Goal: Check status: Check status

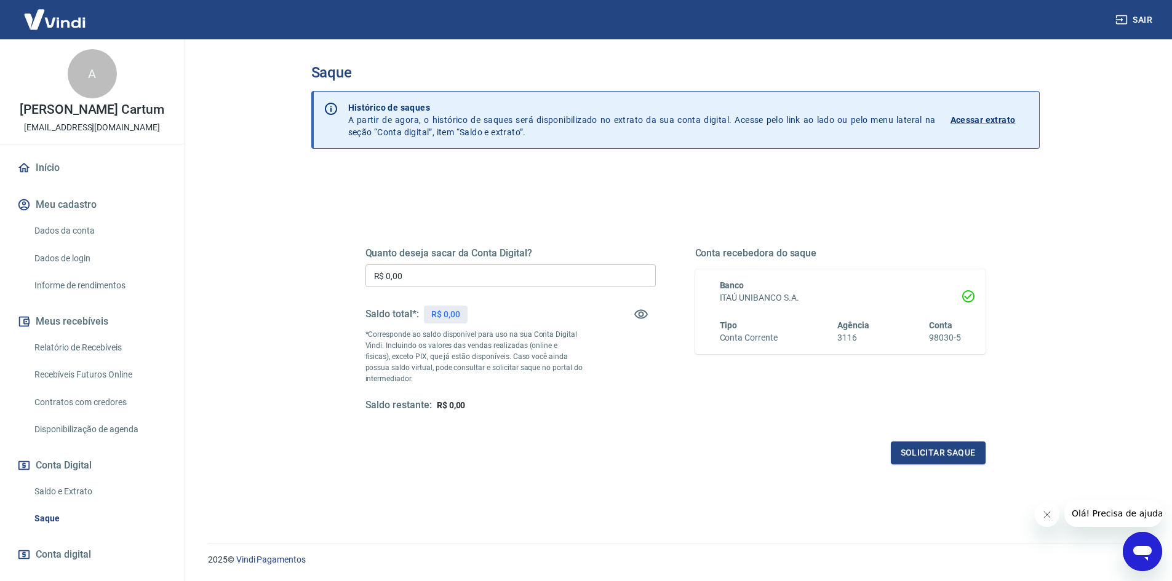
click at [78, 488] on link "Saldo e Extrato" at bounding box center [100, 491] width 140 height 25
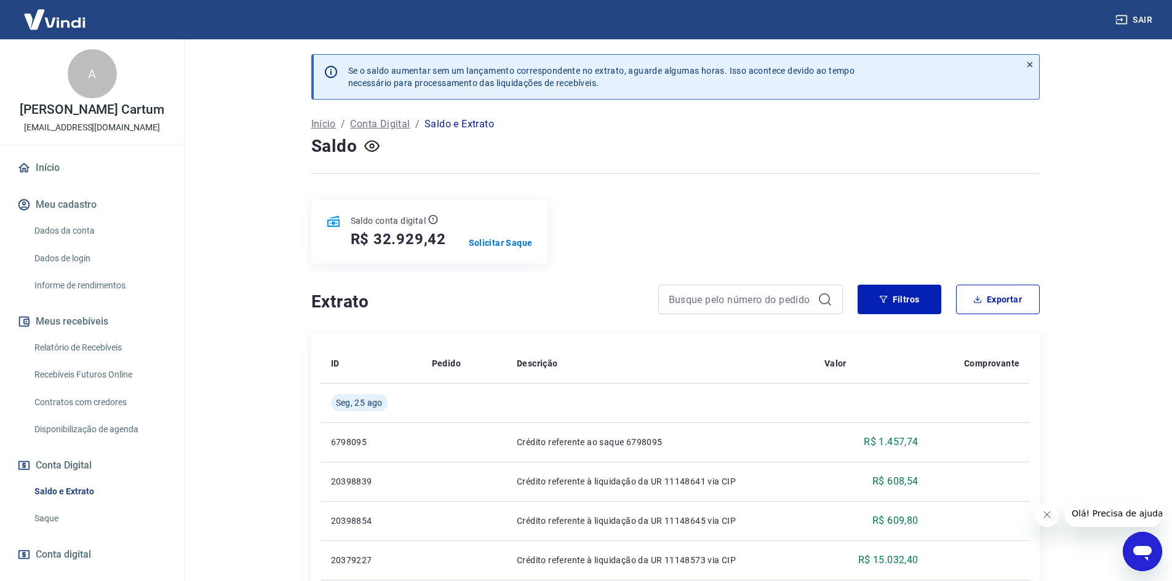
click at [912, 290] on button "Filtros" at bounding box center [900, 300] width 84 height 30
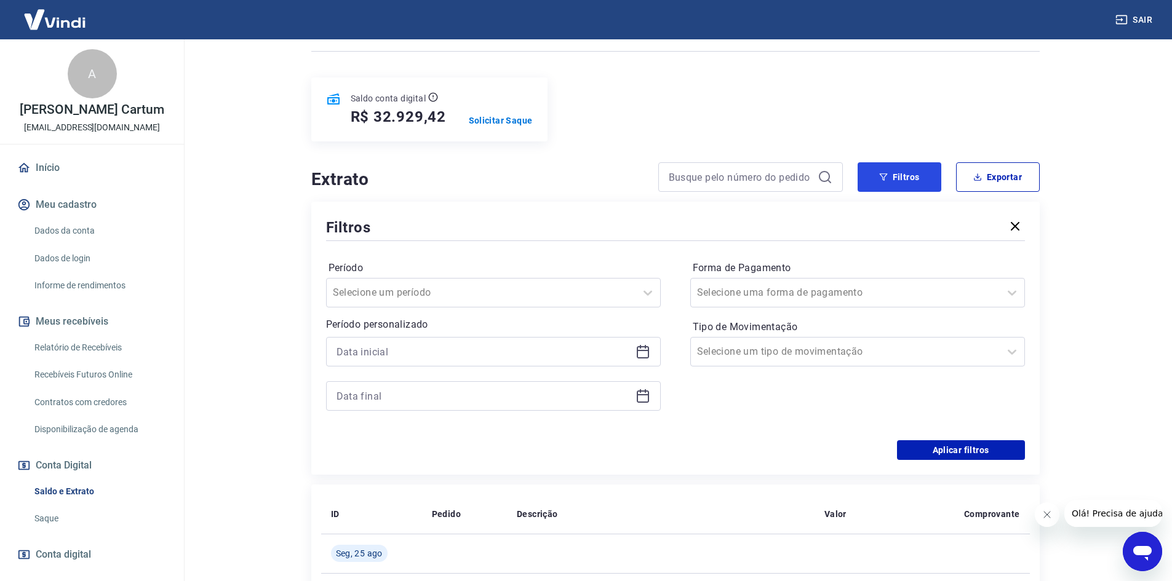
scroll to position [123, 0]
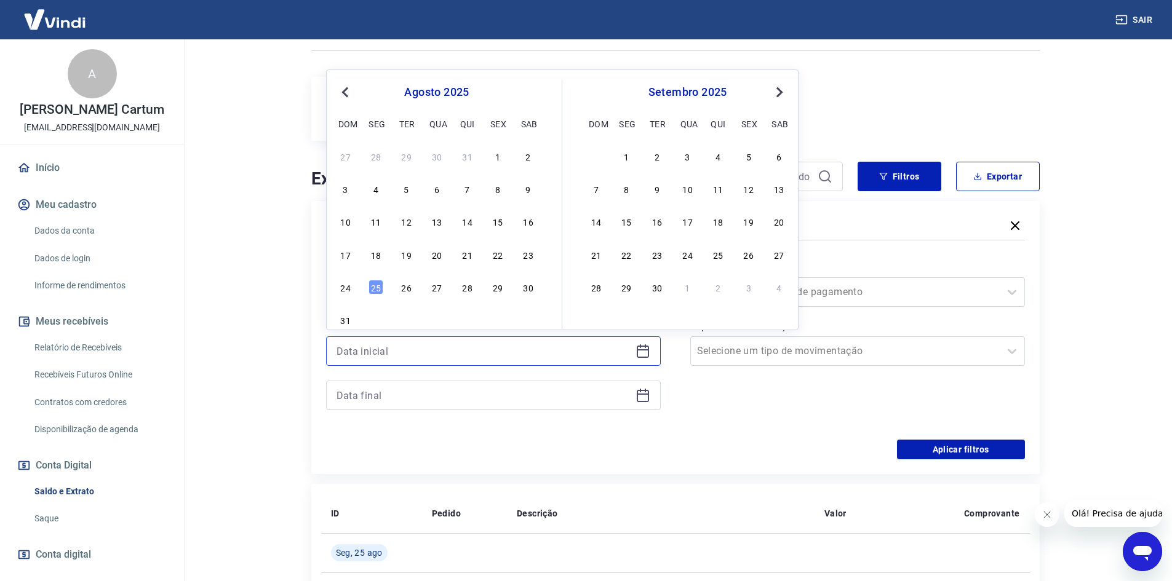
click at [406, 346] on input at bounding box center [484, 351] width 294 height 18
click at [346, 90] on span "Previous Month" at bounding box center [346, 92] width 0 height 14
click at [498, 192] on div "9" at bounding box center [497, 188] width 15 height 15
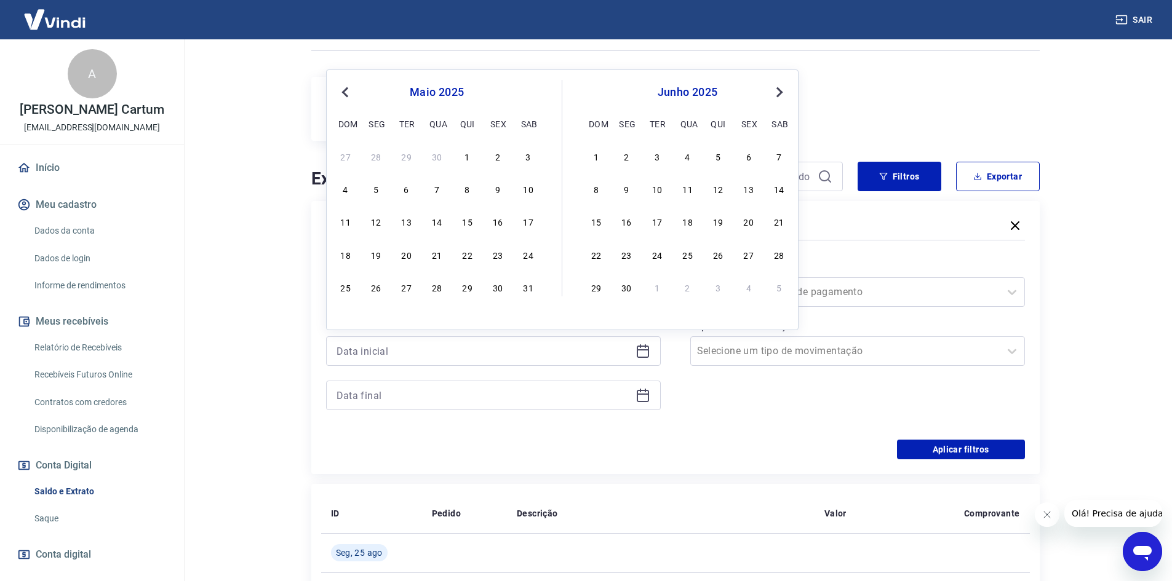
type input "[DATE]"
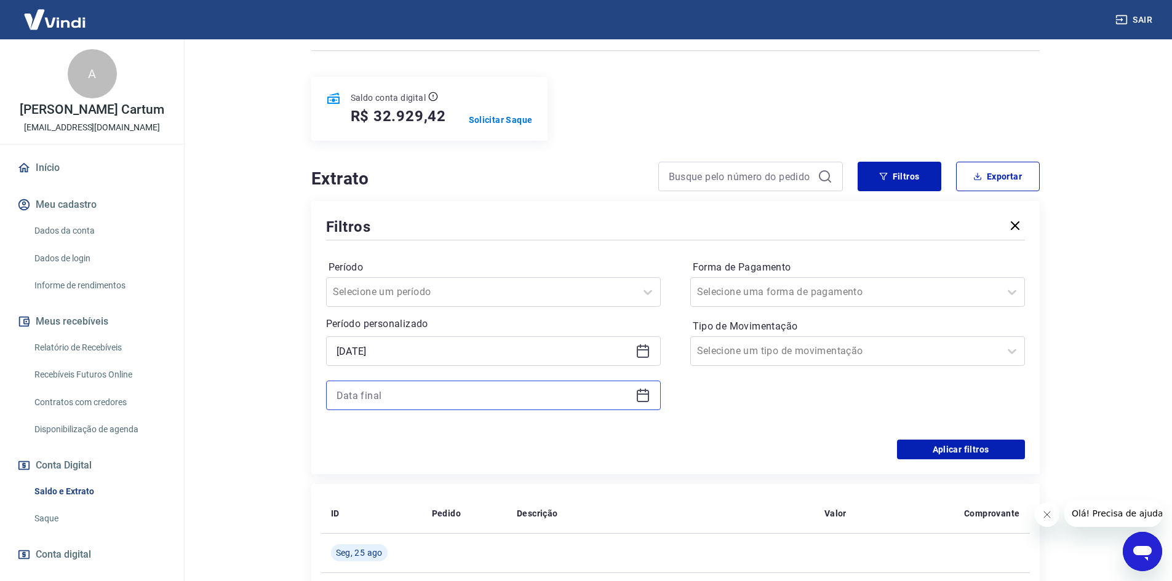
click at [431, 397] on input at bounding box center [484, 395] width 294 height 18
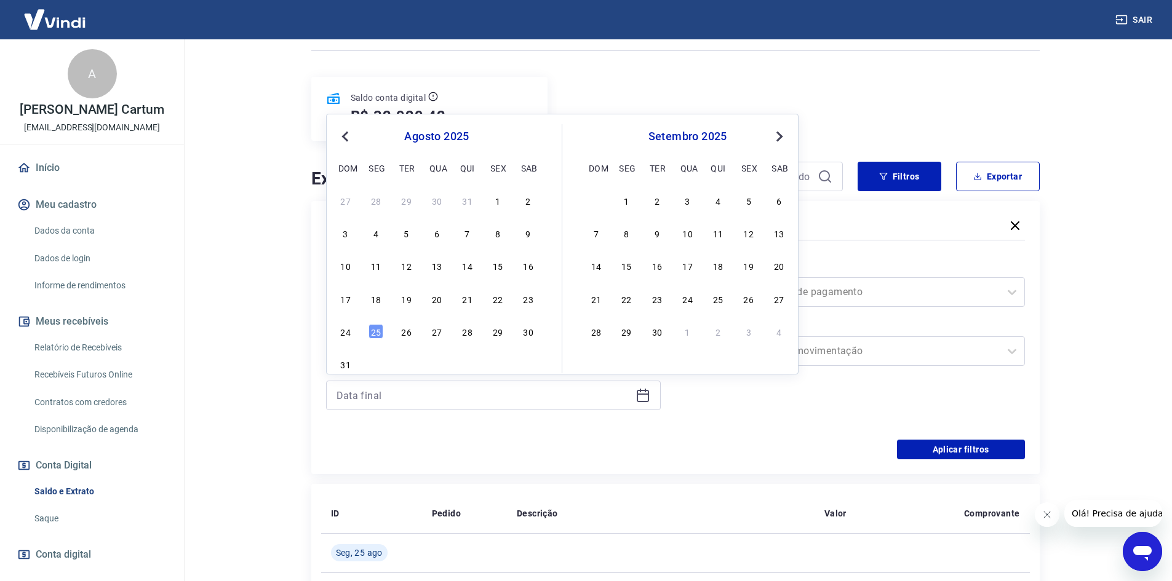
click at [346, 133] on span "Previous Month" at bounding box center [346, 136] width 0 height 14
click at [497, 241] on div "9" at bounding box center [497, 233] width 15 height 15
type input "[DATE]"
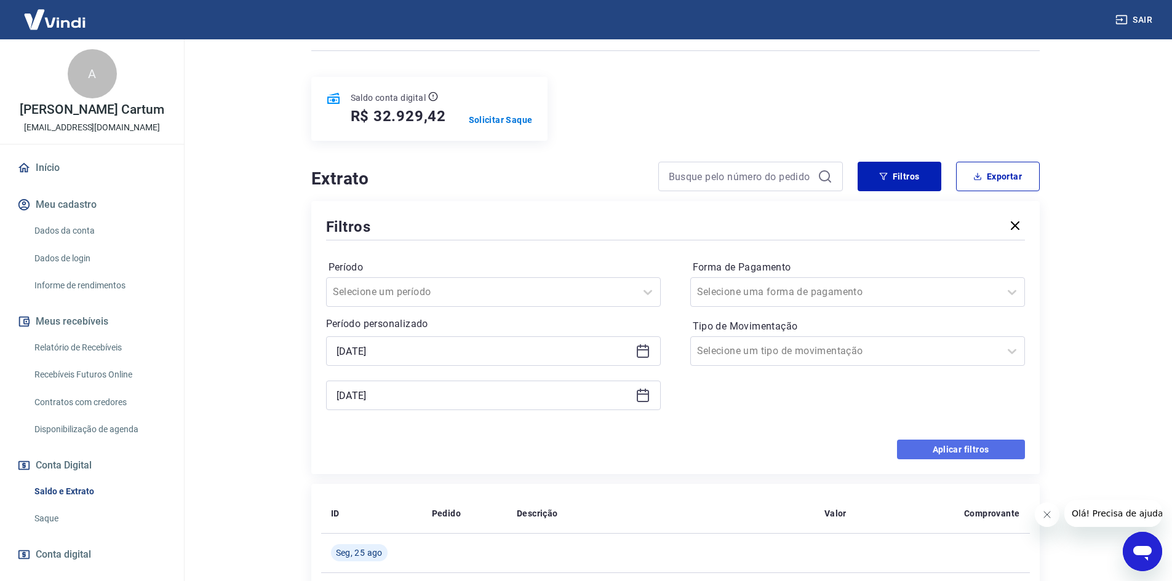
click at [949, 453] on button "Aplicar filtros" at bounding box center [961, 450] width 128 height 20
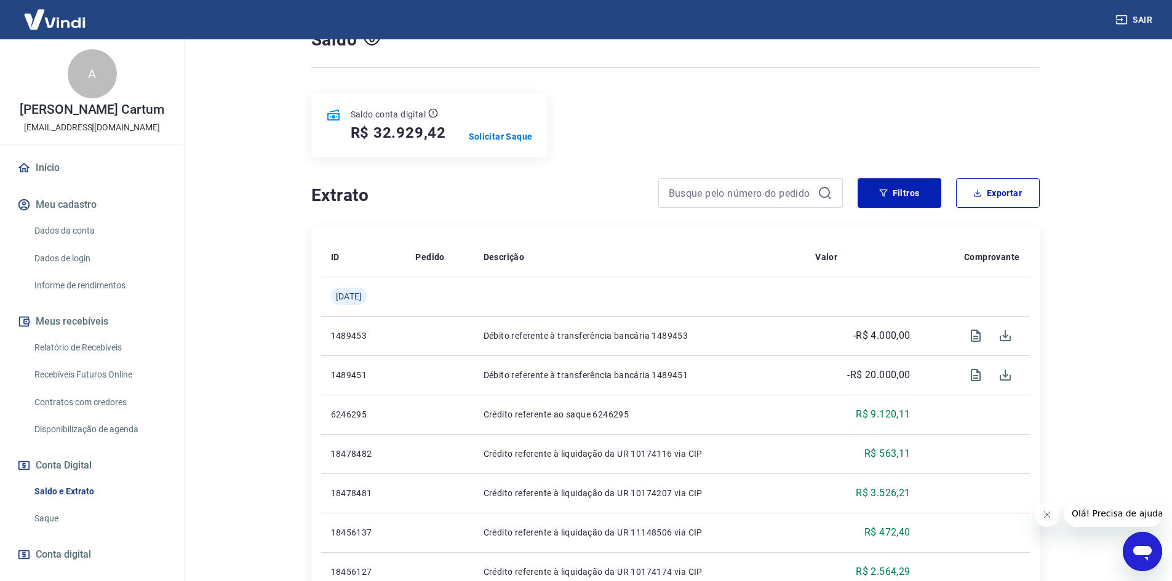
scroll to position [274, 0]
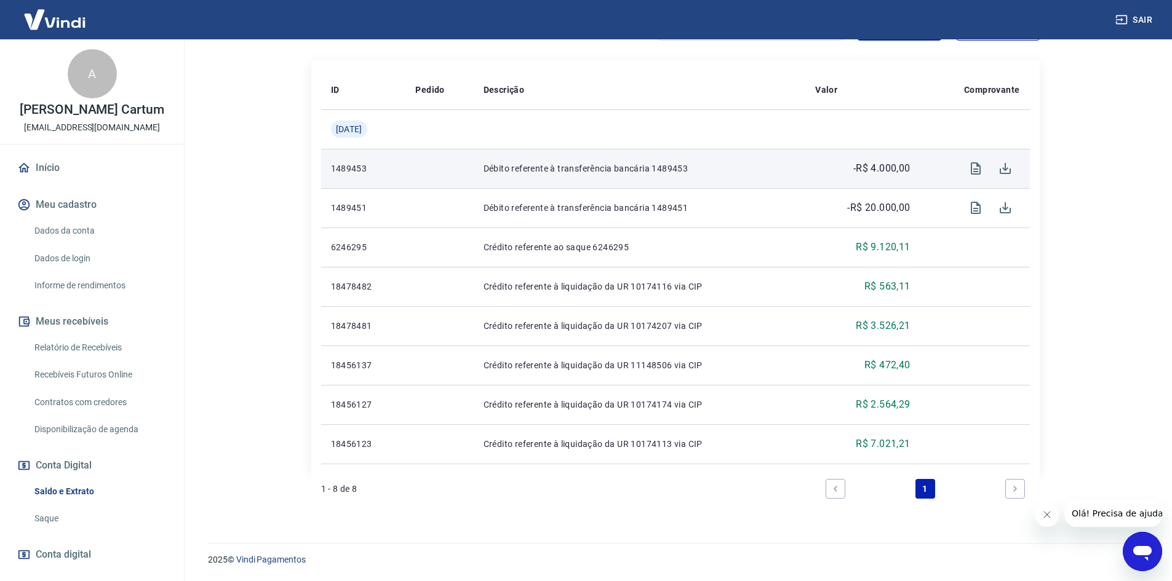
click at [676, 167] on p "Débito referente à transferência bancária 1489453" at bounding box center [640, 168] width 312 height 12
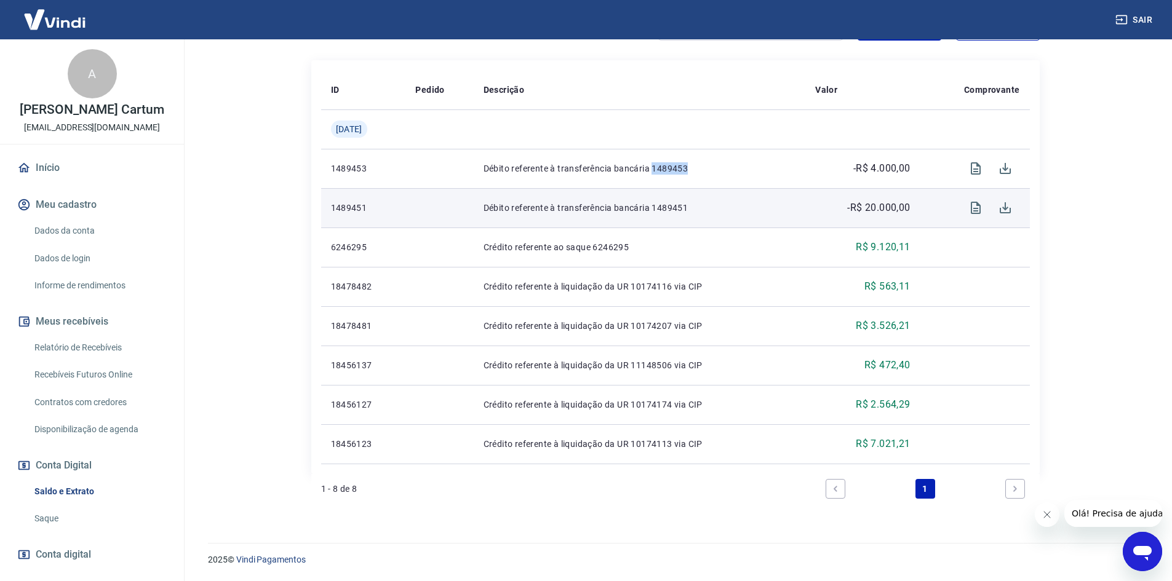
click at [676, 202] on p "Débito referente à transferência bancária 1489451" at bounding box center [640, 208] width 312 height 12
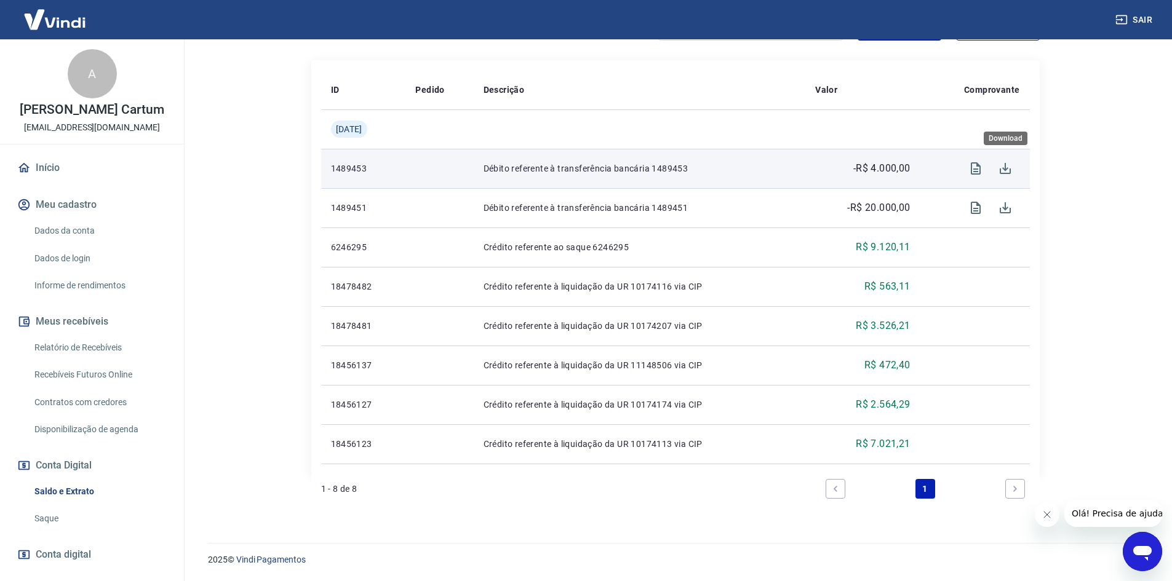
click at [991, 164] on span "Download" at bounding box center [1006, 169] width 30 height 30
click at [977, 168] on icon "Visualizar" at bounding box center [975, 168] width 15 height 15
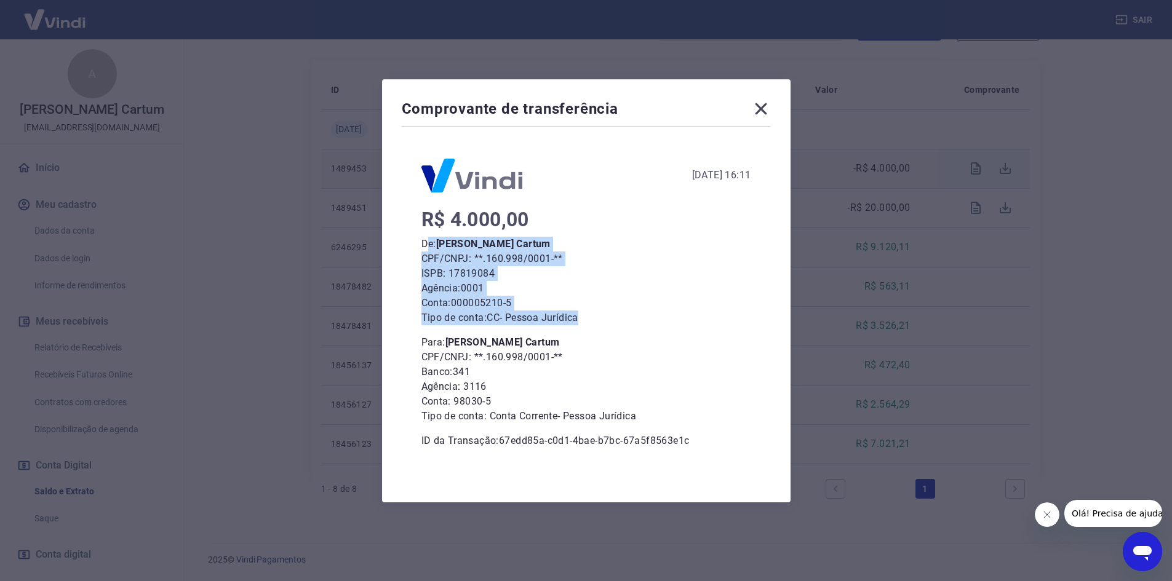
drag, startPoint x: 434, startPoint y: 236, endPoint x: 616, endPoint y: 323, distance: 201.4
click at [625, 323] on div "R$ 4.000,00 De: [PERSON_NAME] Cartum CPF/CNPJ: **.160.998/0001-** ISPB: 1781908…" at bounding box center [586, 330] width 330 height 236
click at [616, 323] on p "Tipo de conta: CC - Pessoa Jurídica" at bounding box center [586, 318] width 330 height 15
drag, startPoint x: 608, startPoint y: 324, endPoint x: 429, endPoint y: 223, distance: 205.5
click at [429, 223] on div "R$ 4.000,00 De: [PERSON_NAME] Cartum CPF/CNPJ: **.160.998/0001-** ISPB: 1781908…" at bounding box center [586, 330] width 330 height 236
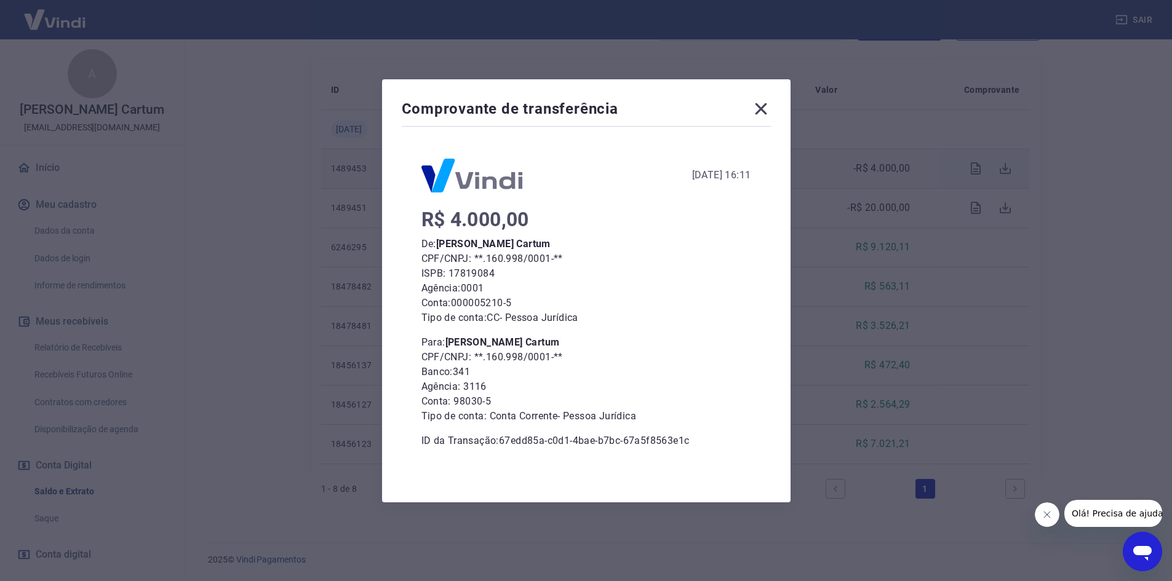
click at [282, 327] on div "Comprovante de transferência [DATE] 16:11 R$ 4.000,00 De: [PERSON_NAME] Cartum …" at bounding box center [586, 290] width 1172 height 581
click at [761, 105] on icon at bounding box center [761, 109] width 12 height 12
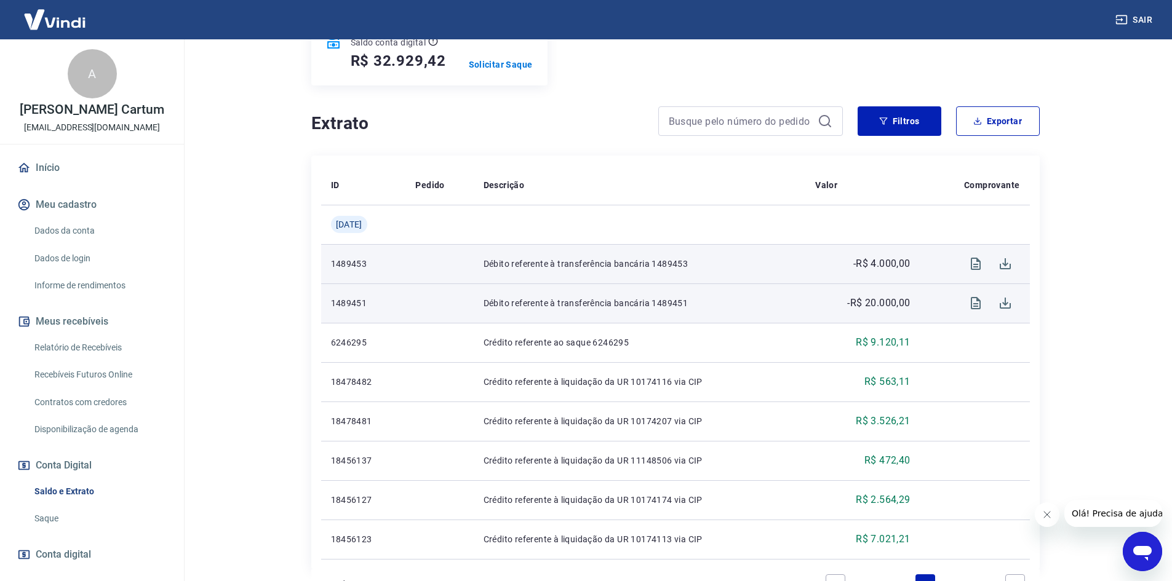
scroll to position [28, 0]
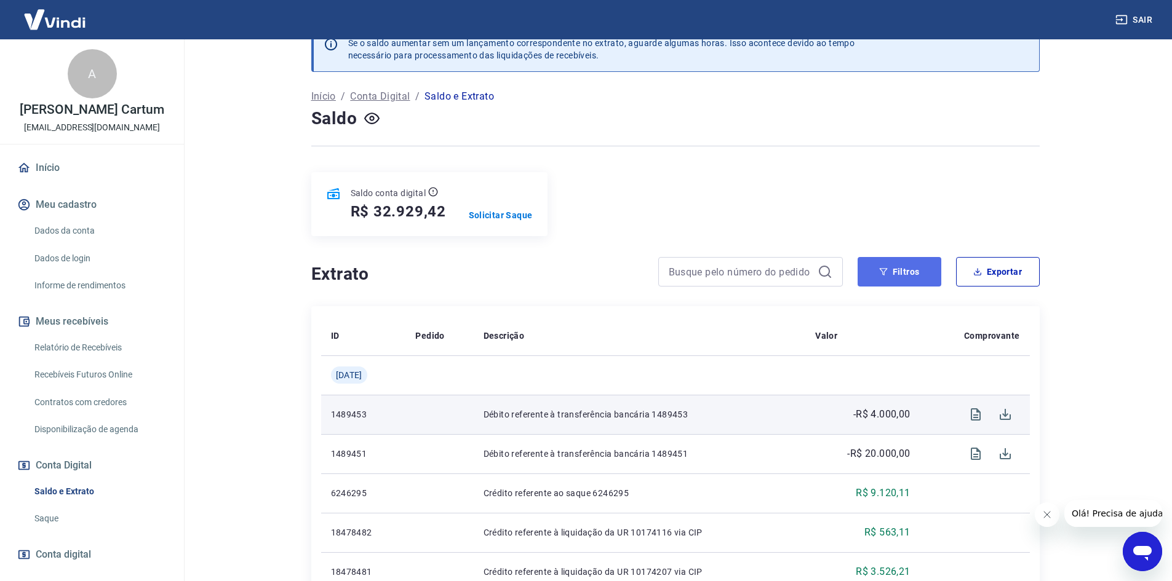
click at [879, 269] on button "Filtros" at bounding box center [900, 272] width 84 height 30
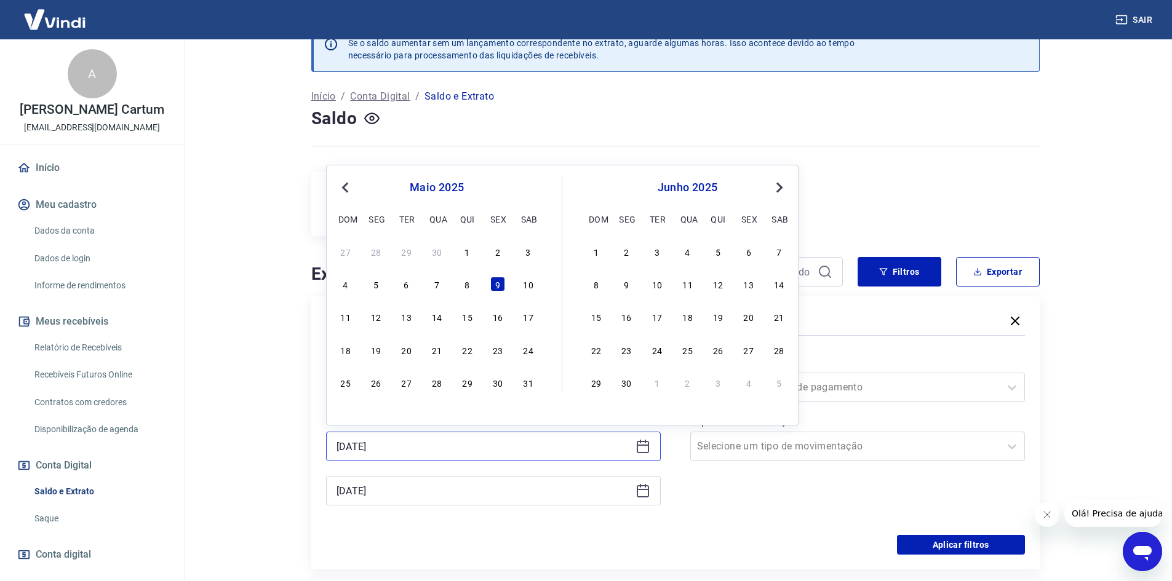
click at [466, 452] on input "[DATE]" at bounding box center [484, 446] width 294 height 18
click at [496, 353] on div "23" at bounding box center [497, 350] width 15 height 15
type input "[DATE]"
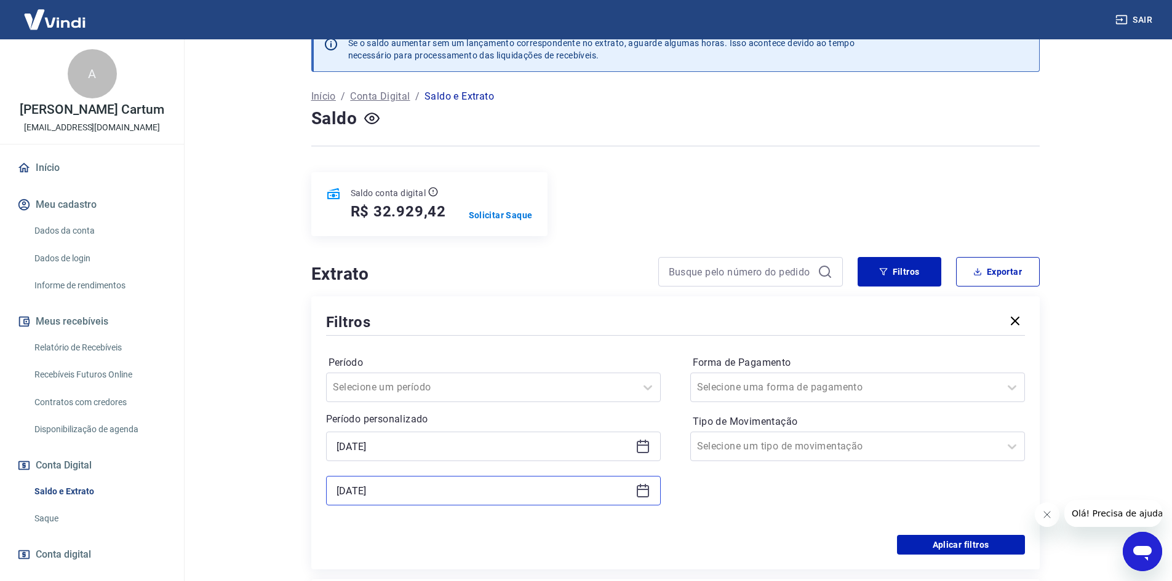
click at [423, 489] on input "[DATE]" at bounding box center [484, 491] width 294 height 18
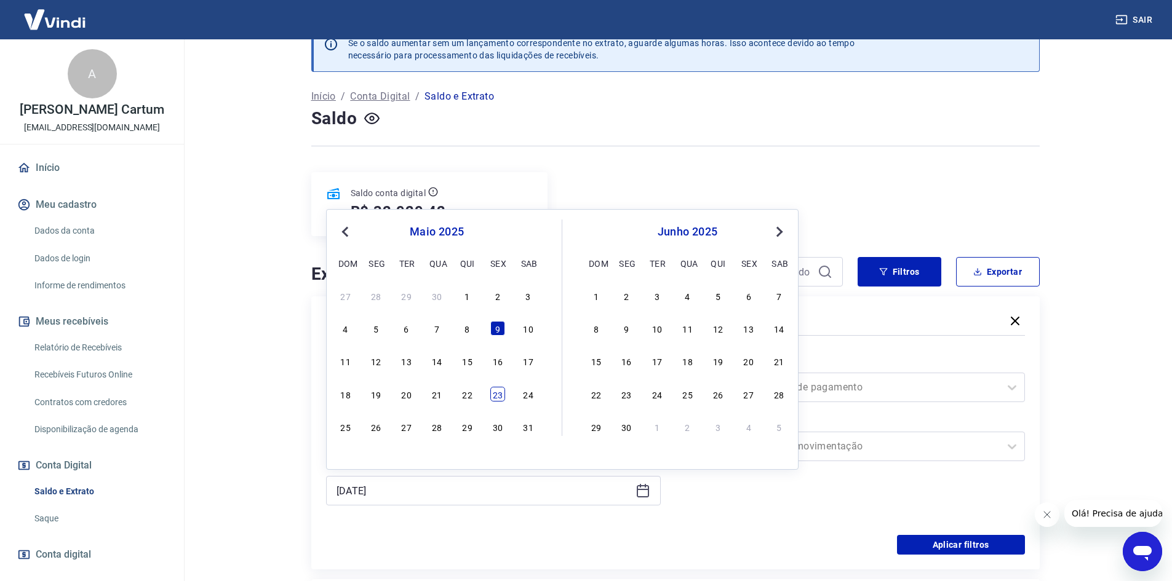
click at [500, 397] on div "23" at bounding box center [497, 394] width 15 height 15
type input "[DATE]"
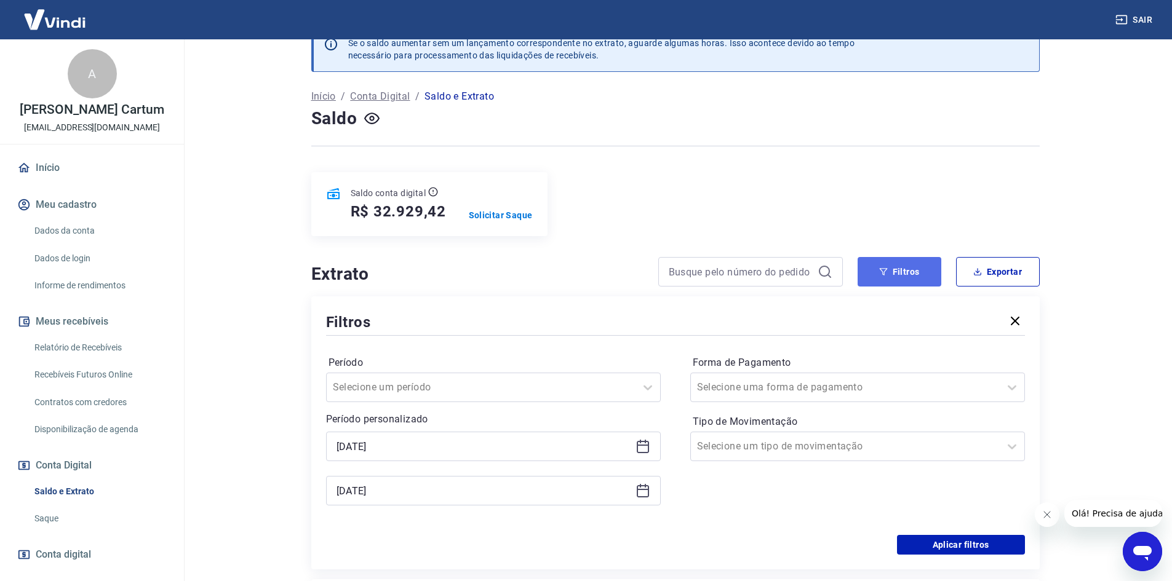
click at [912, 265] on button "Filtros" at bounding box center [900, 272] width 84 height 30
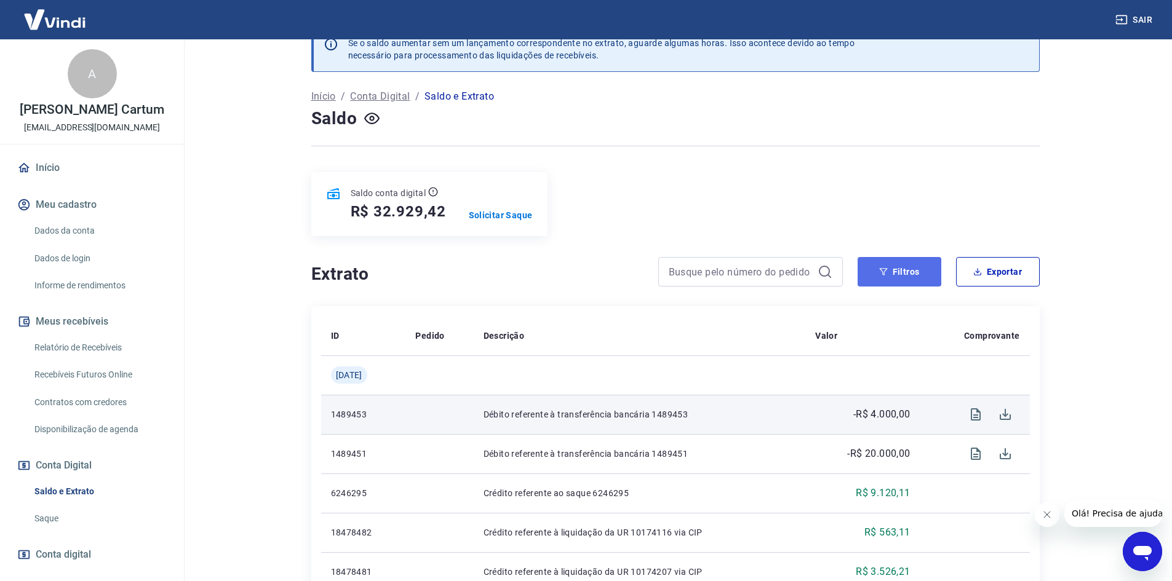
click at [889, 262] on button "Filtros" at bounding box center [900, 272] width 84 height 30
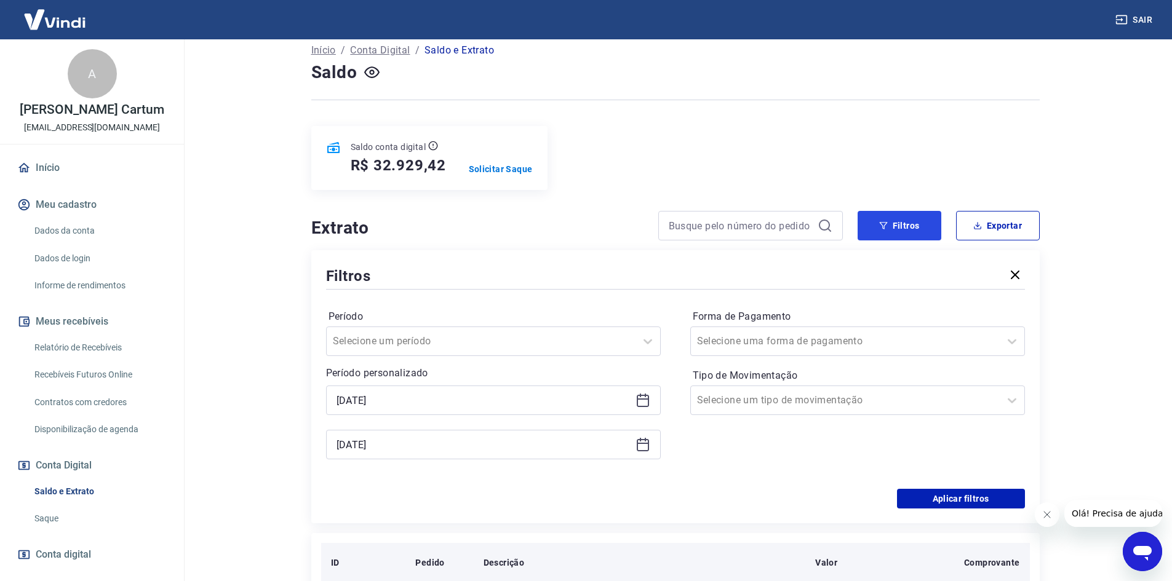
scroll to position [151, 0]
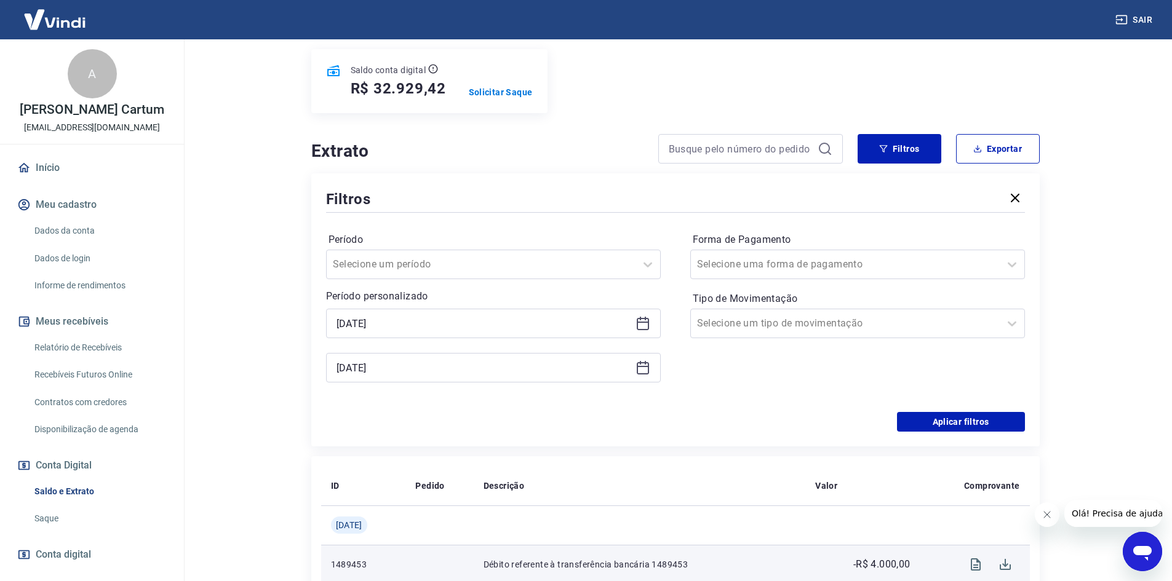
click at [949, 409] on div "Período Selecione um período Período personalizado [DATE] [DATE] Forma de Pagam…" at bounding box center [675, 313] width 699 height 197
click at [938, 435] on div "Filtros Período Selecione um período Período personalizado [DATE] [DATE] Forma …" at bounding box center [675, 309] width 728 height 273
click at [932, 423] on button "Aplicar filtros" at bounding box center [961, 422] width 128 height 20
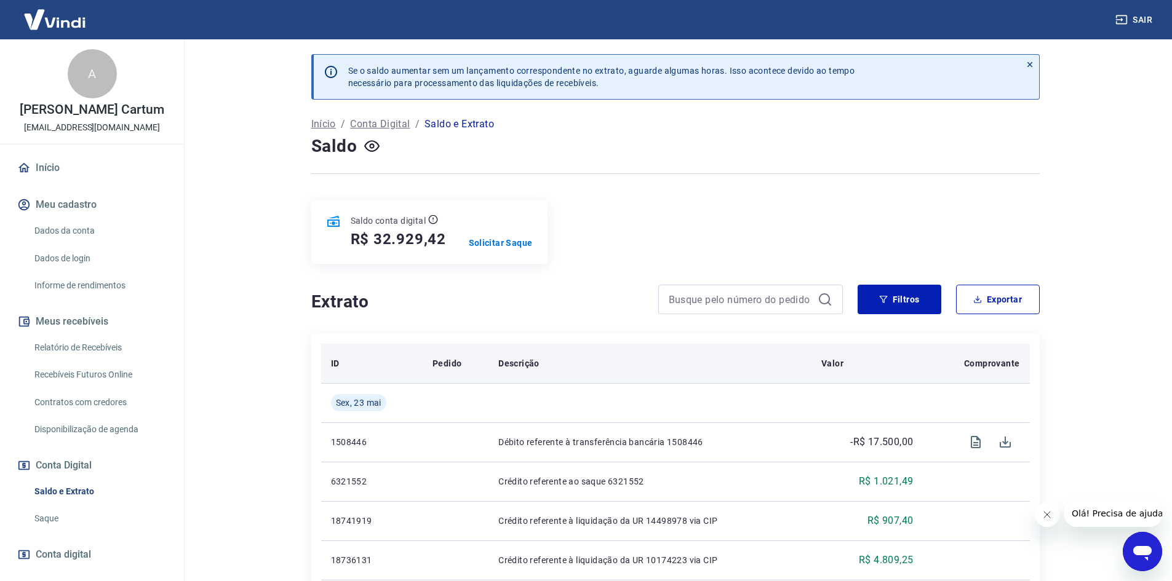
scroll to position [185, 0]
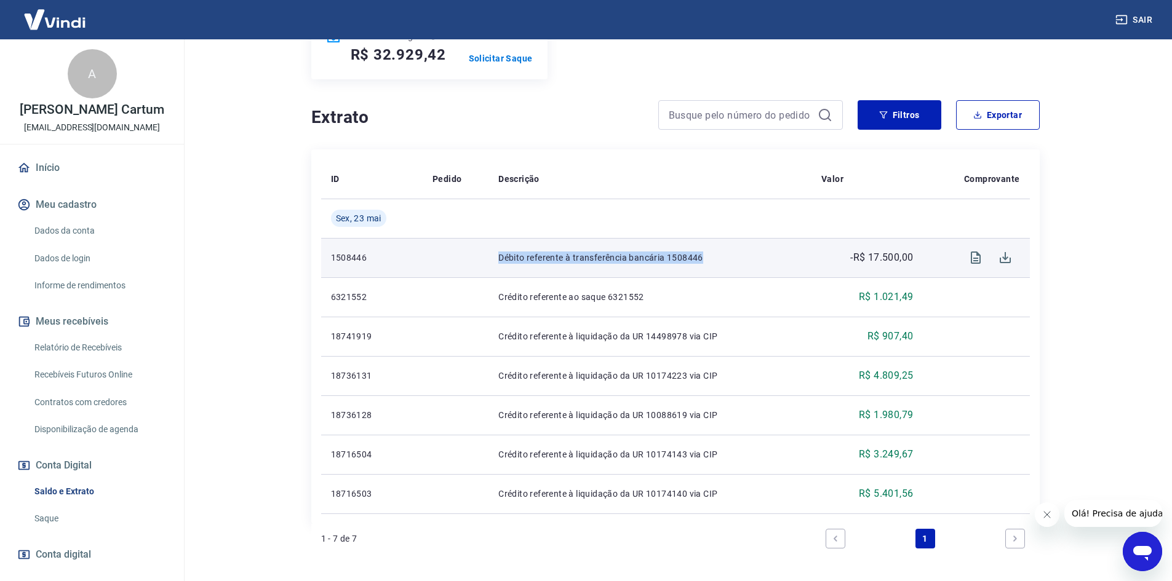
drag, startPoint x: 703, startPoint y: 262, endPoint x: 477, endPoint y: 258, distance: 225.2
click at [477, 258] on tr "1508446 Débito referente à transferência bancária 1508446 -R$ 17.500,00" at bounding box center [675, 257] width 709 height 39
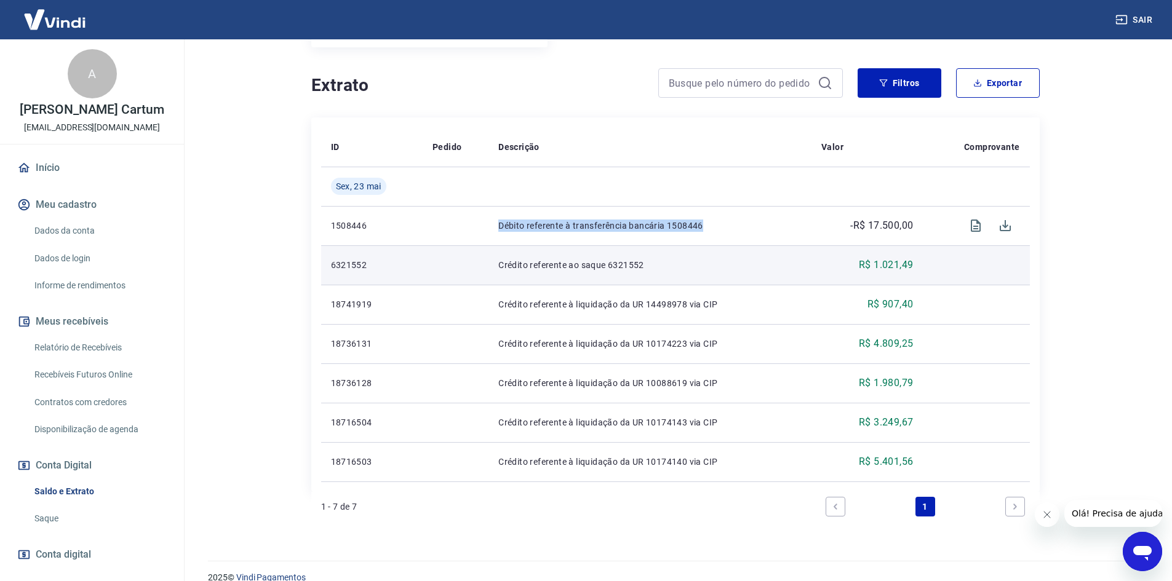
scroll to position [234, 0]
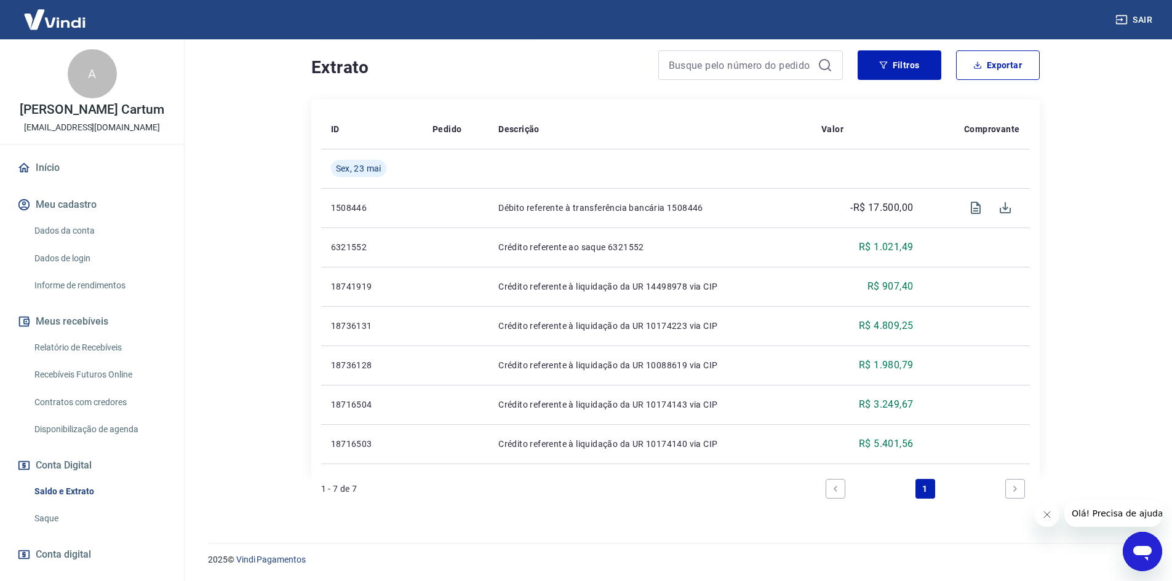
click at [837, 488] on icon "Previous page" at bounding box center [835, 489] width 9 height 9
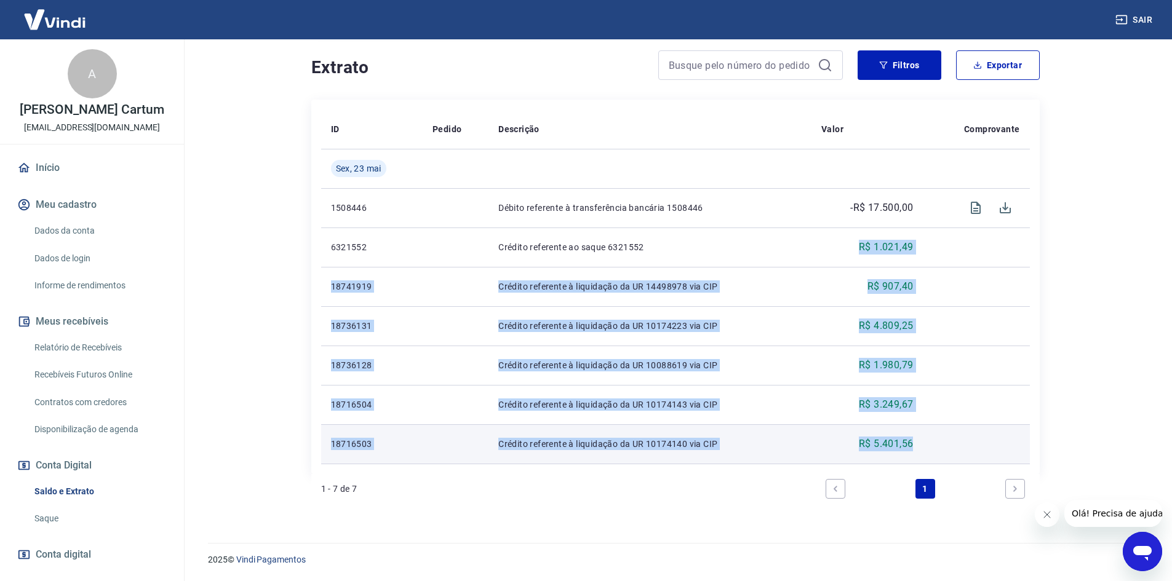
drag, startPoint x: 827, startPoint y: 244, endPoint x: 1018, endPoint y: 450, distance: 279.9
click at [929, 428] on tbody "[DATE] 1508446 Débito referente à transferência bancária 1508446 -R$ 17.500,00 …" at bounding box center [675, 306] width 709 height 315
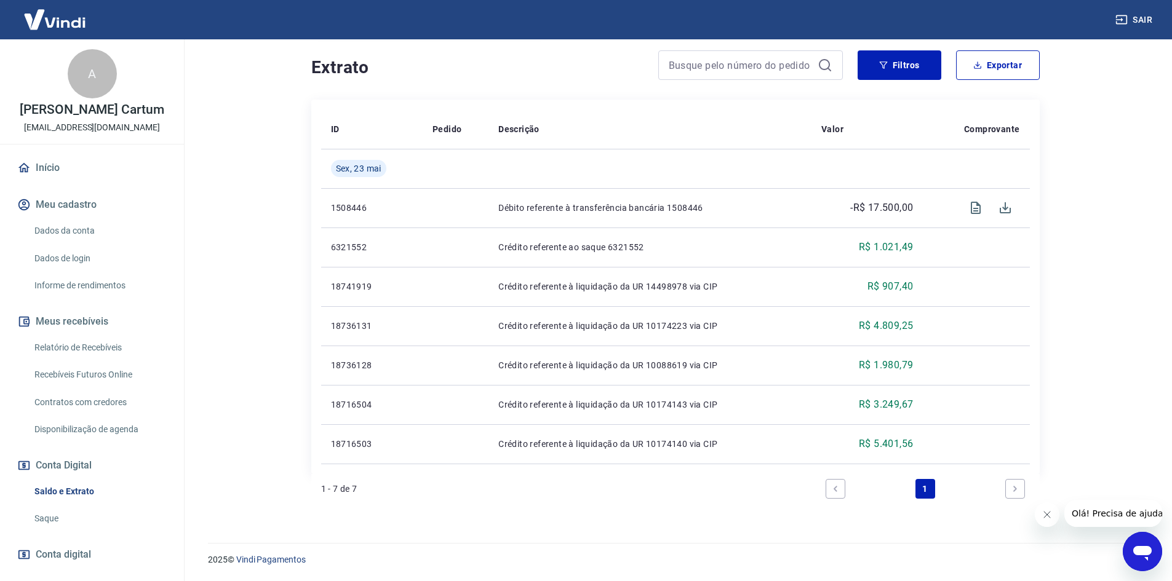
click at [1091, 347] on html "Sair A [PERSON_NAME] Cartum [EMAIL_ADDRESS][DOMAIN_NAME] Início Meu cadastro Da…" at bounding box center [586, 56] width 1172 height 581
